Goal: Information Seeking & Learning: Learn about a topic

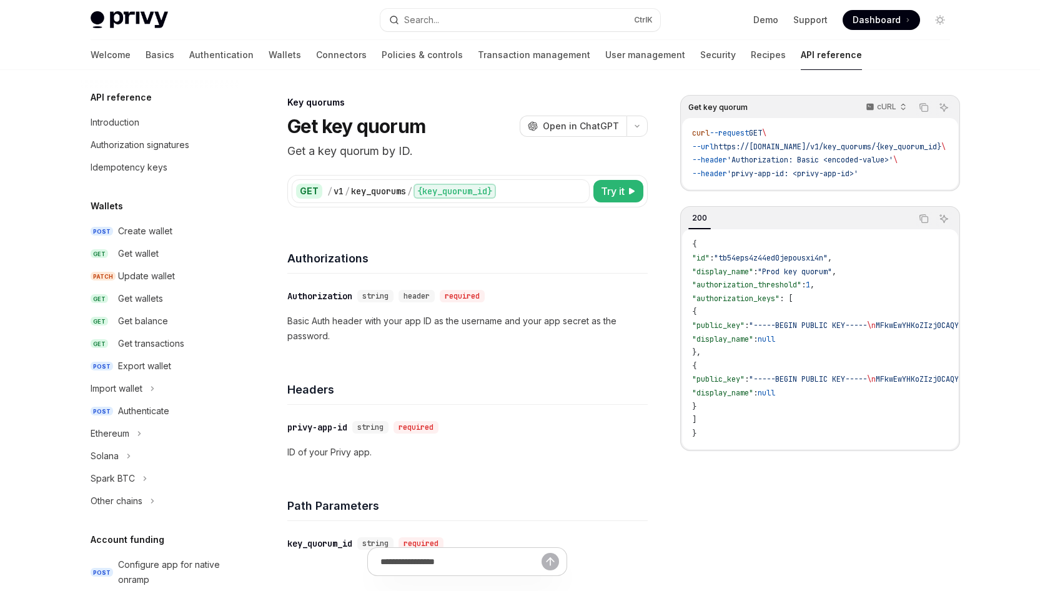
scroll to position [703, 0]
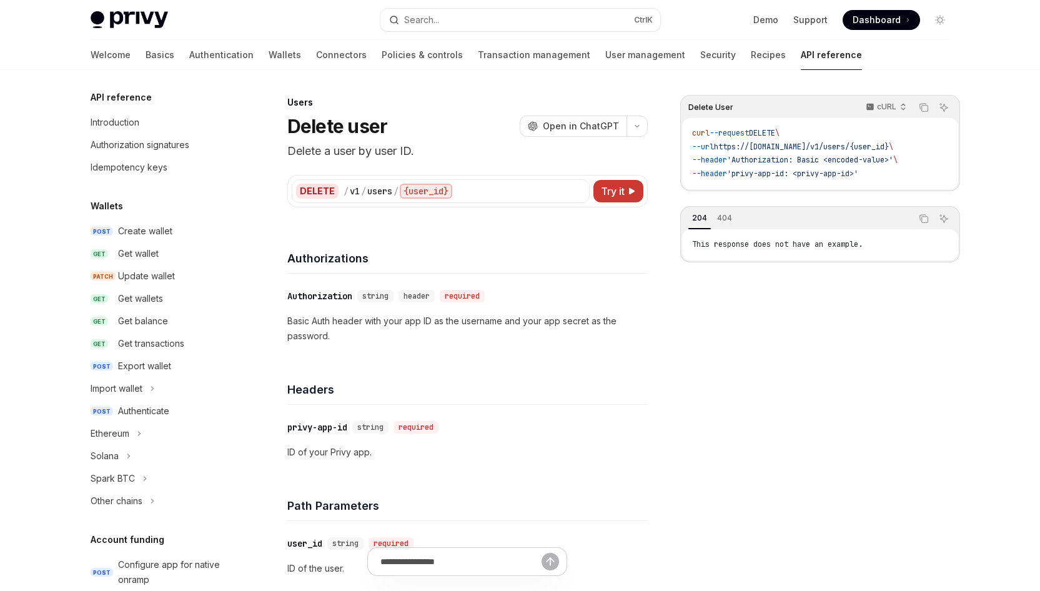
scroll to position [722, 0]
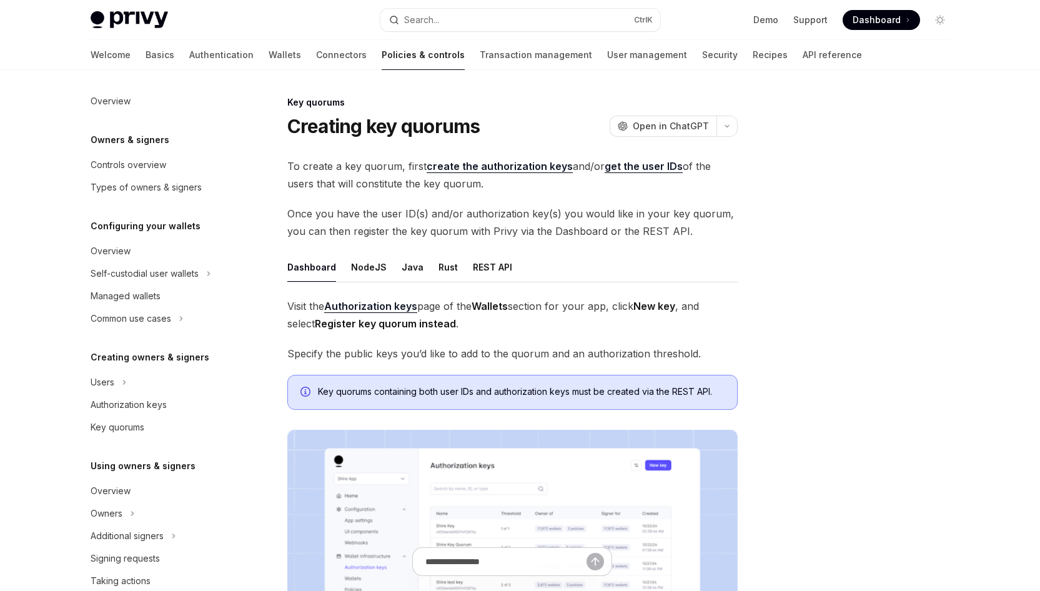
scroll to position [289, 0]
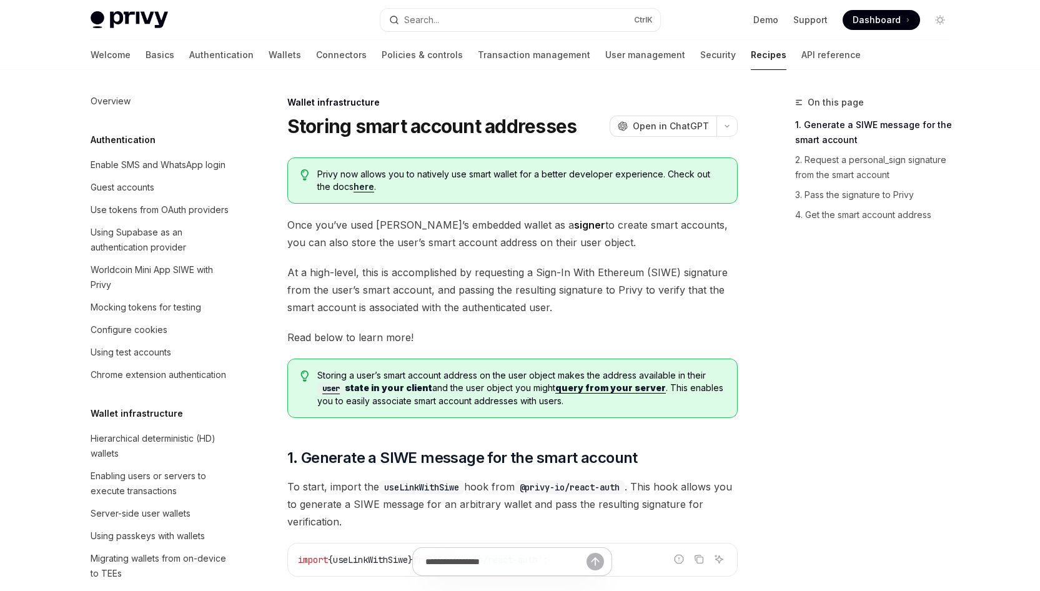
scroll to position [393, 0]
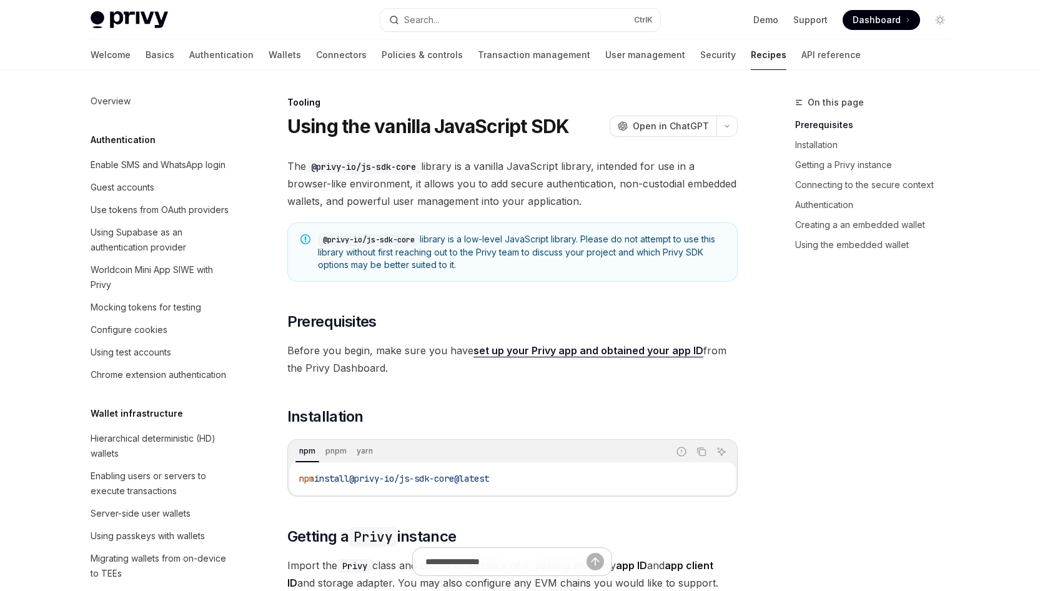
scroll to position [1522, 0]
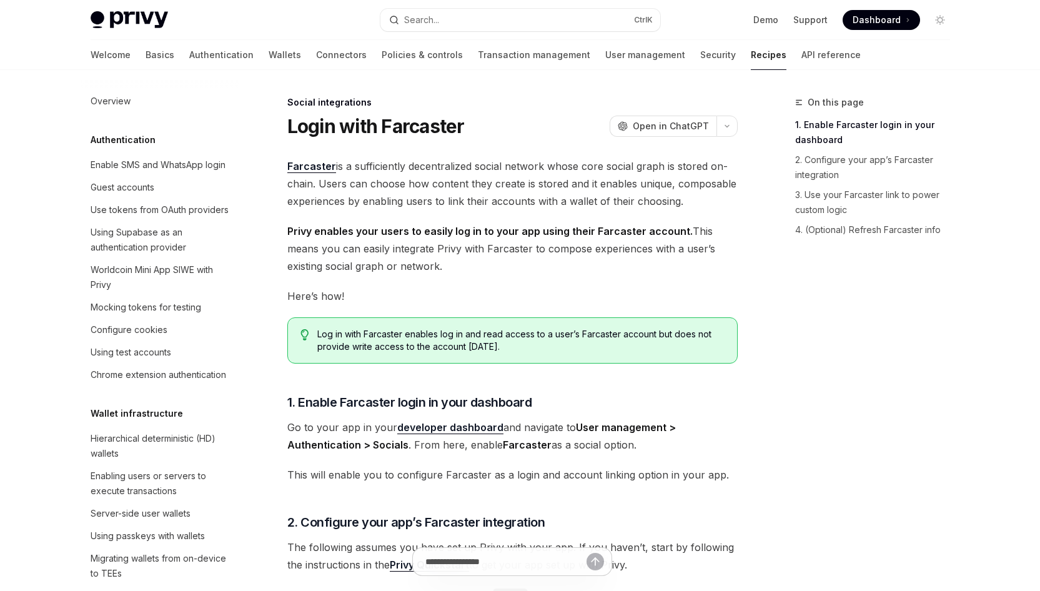
scroll to position [884, 0]
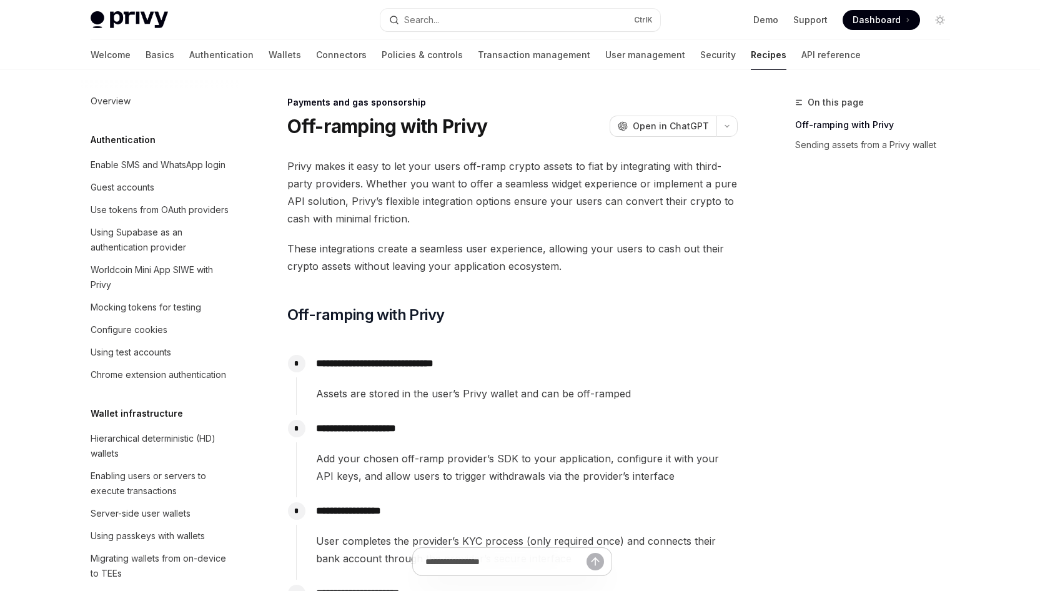
scroll to position [993, 0]
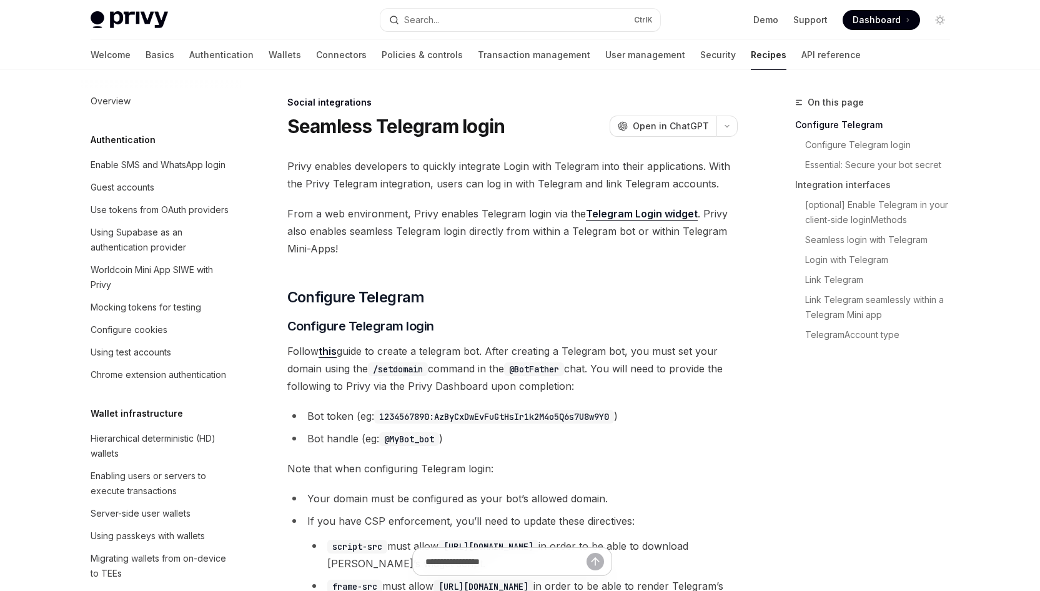
scroll to position [862, 0]
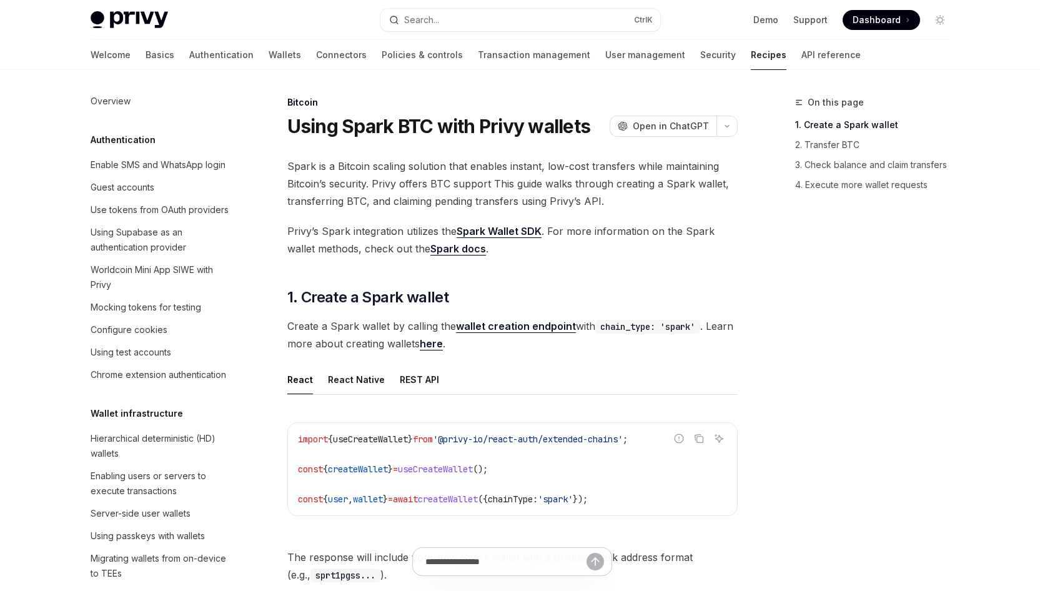
scroll to position [1965, 0]
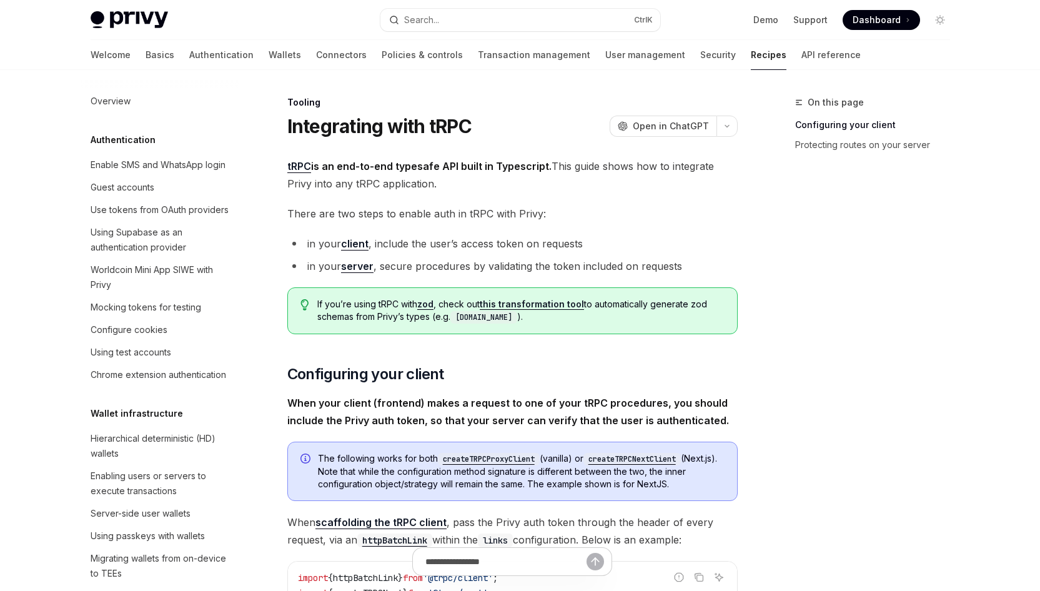
scroll to position [1597, 0]
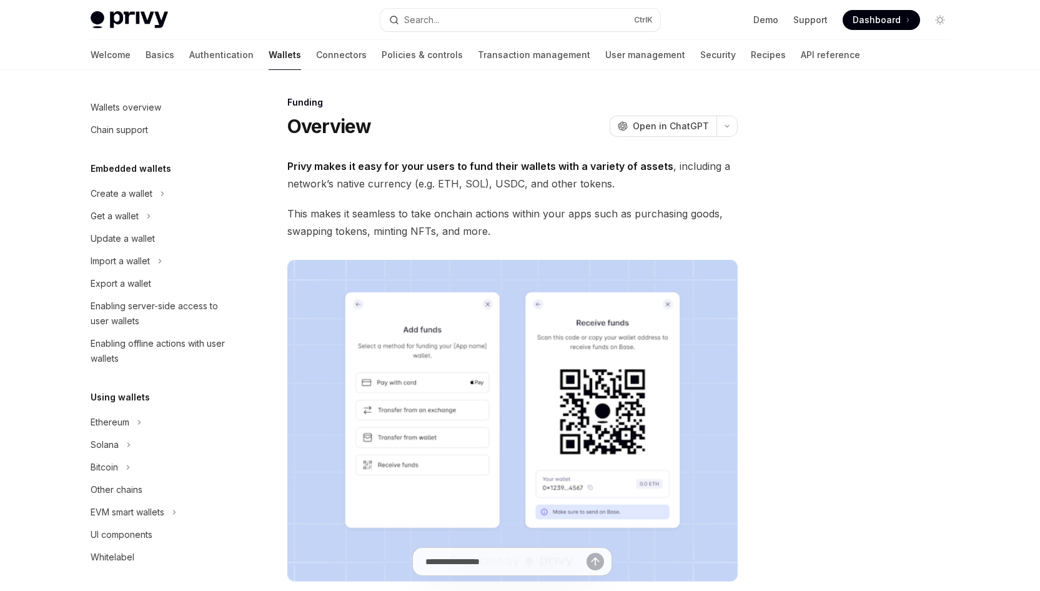
scroll to position [291, 0]
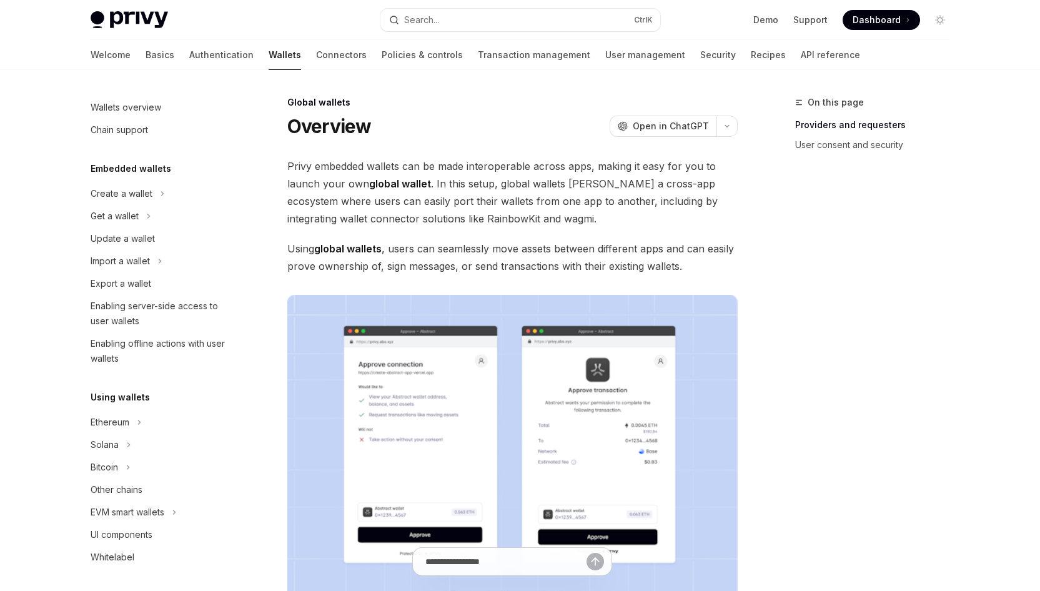
scroll to position [482, 0]
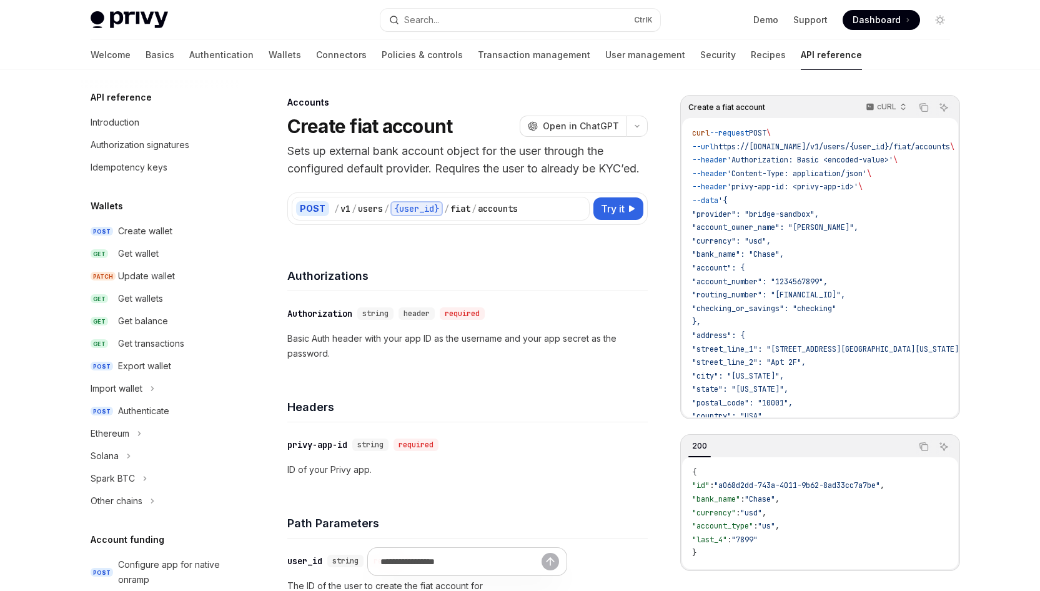
scroll to position [377, 0]
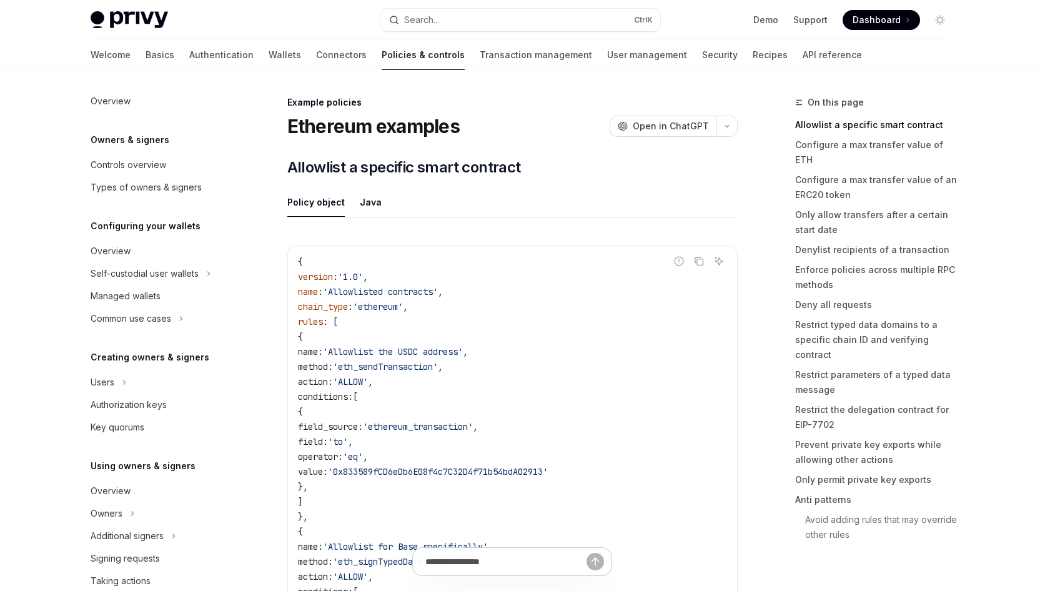
scroll to position [356, 0]
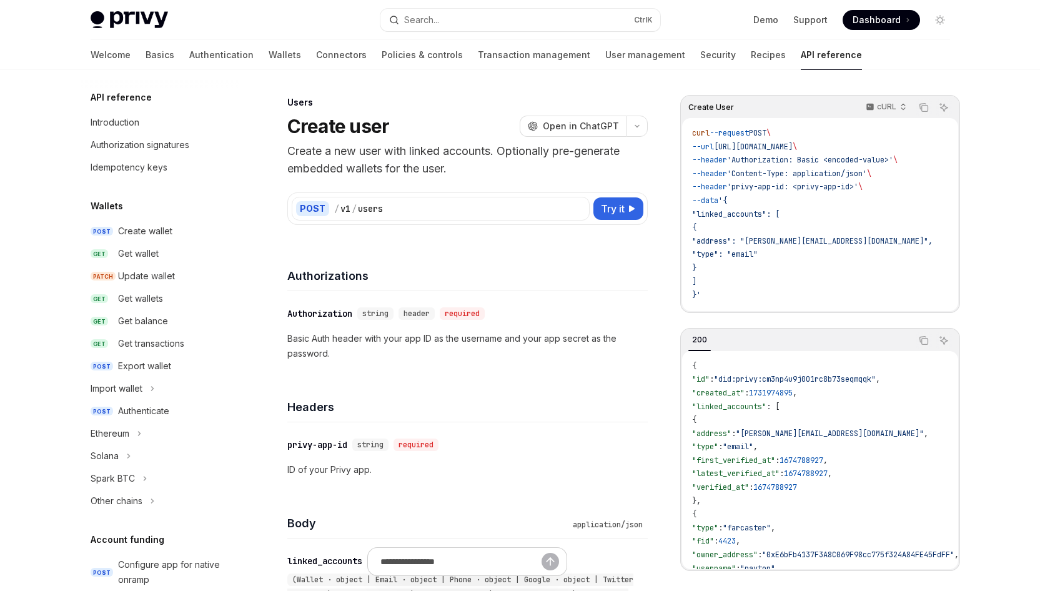
scroll to position [722, 0]
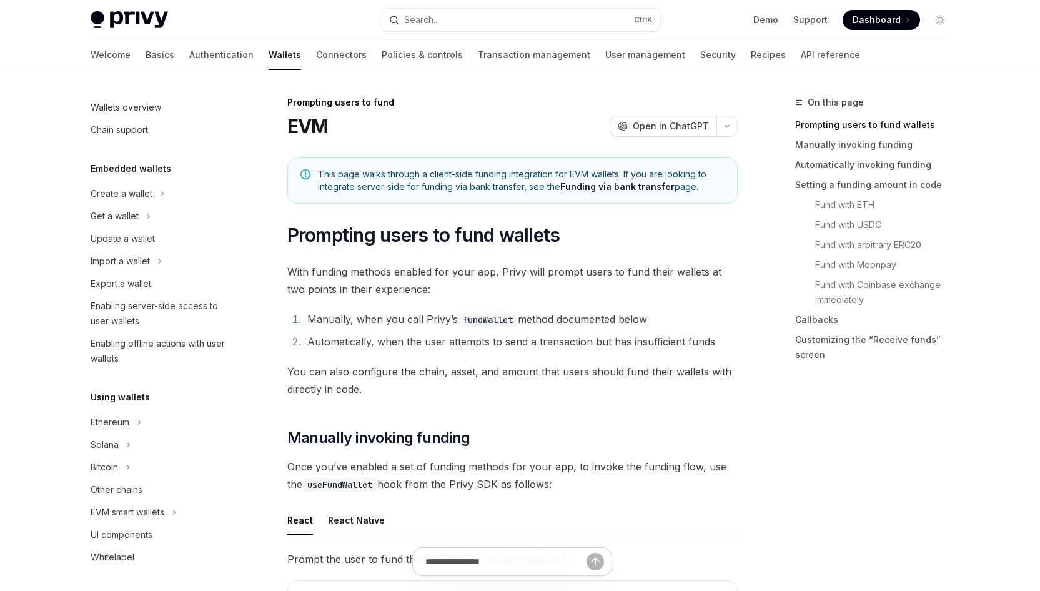
scroll to position [381, 0]
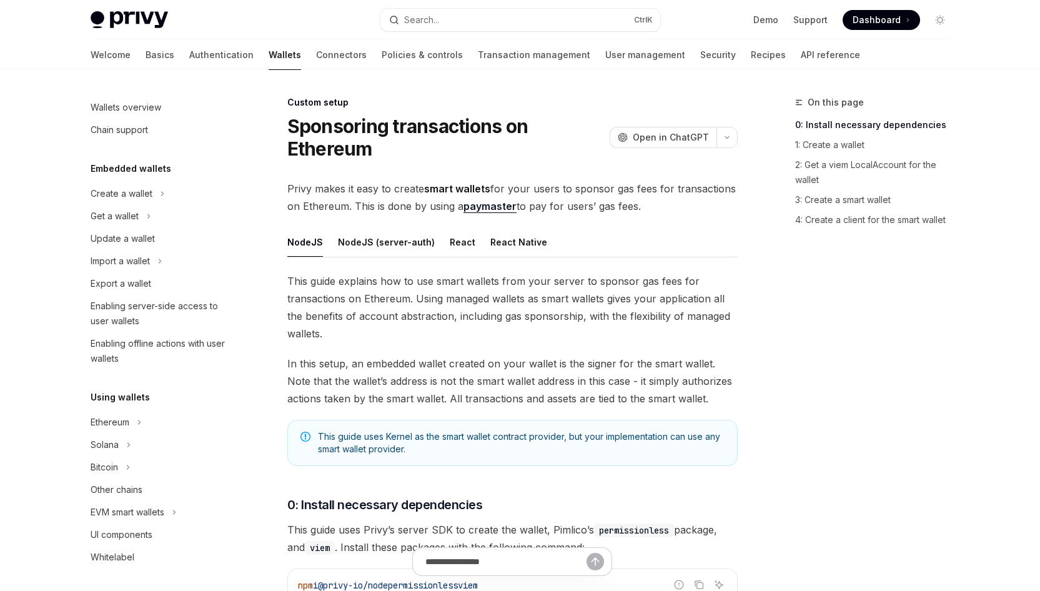
scroll to position [557, 0]
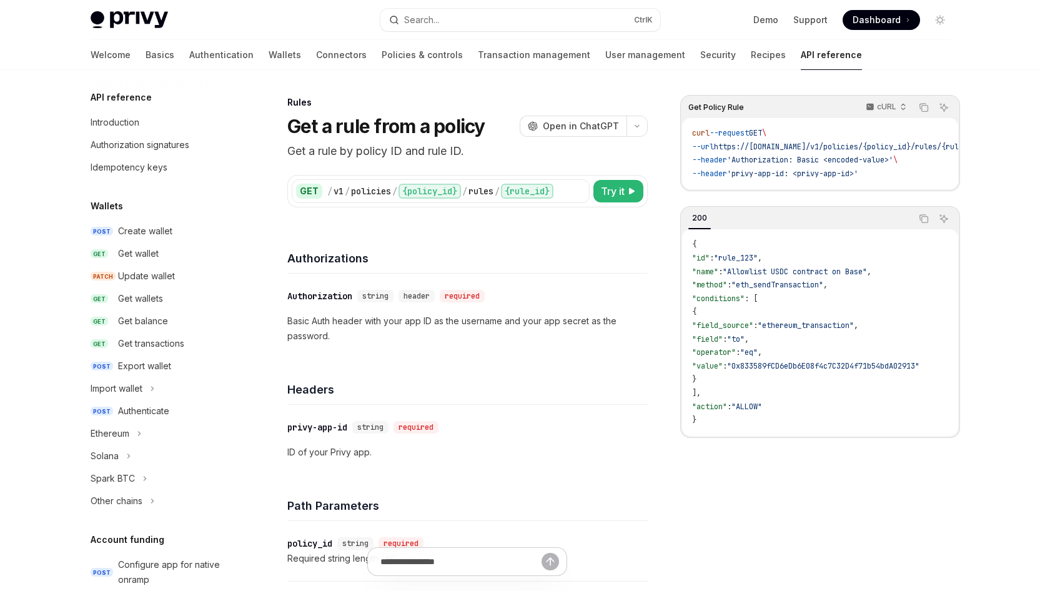
scroll to position [598, 0]
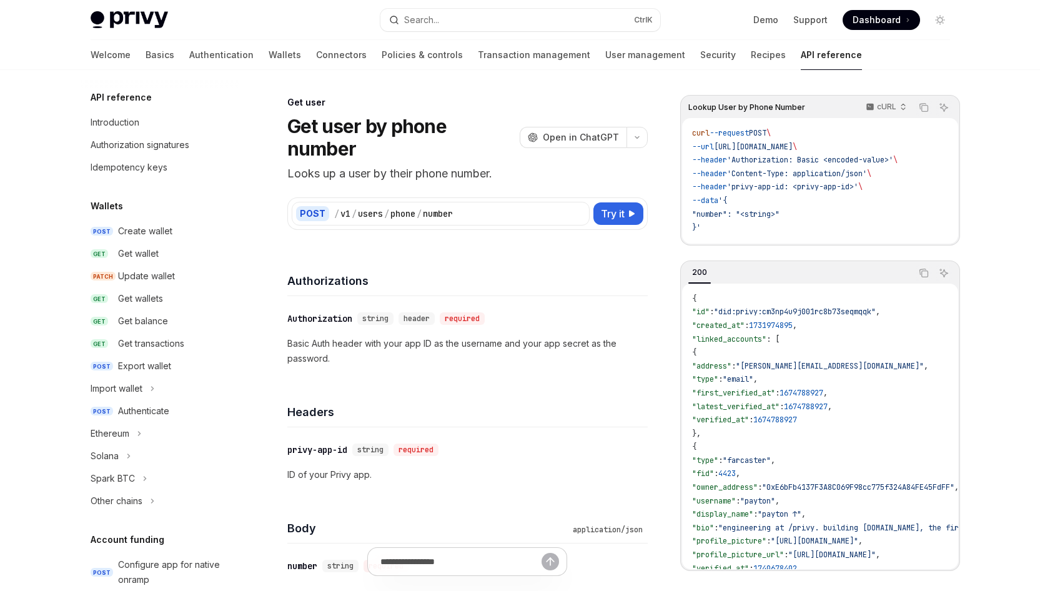
scroll to position [1037, 0]
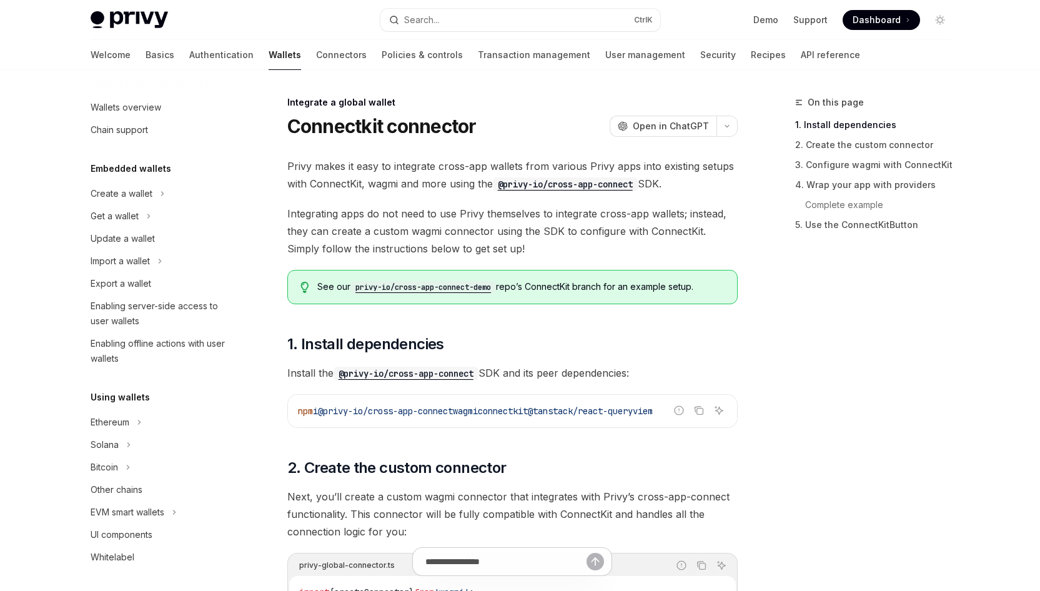
scroll to position [640, 0]
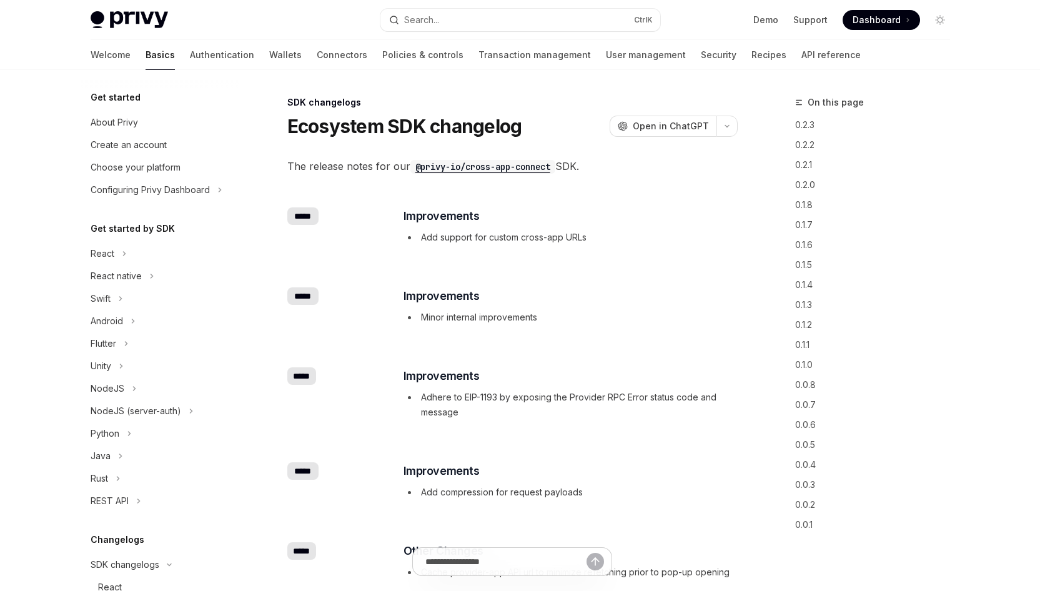
scroll to position [434, 0]
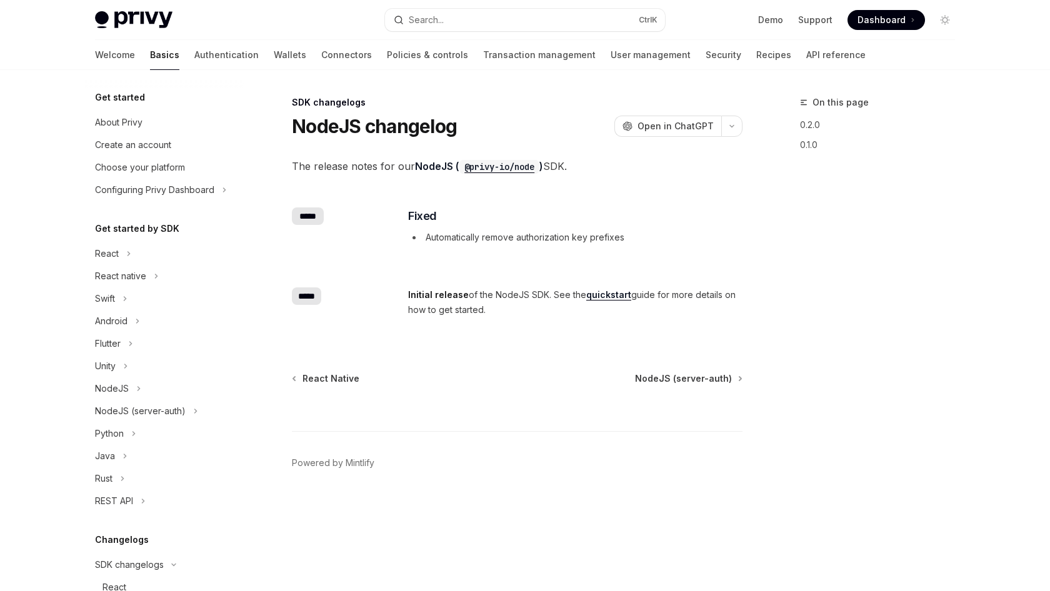
scroll to position [302, 0]
